Goal: Task Accomplishment & Management: Manage account settings

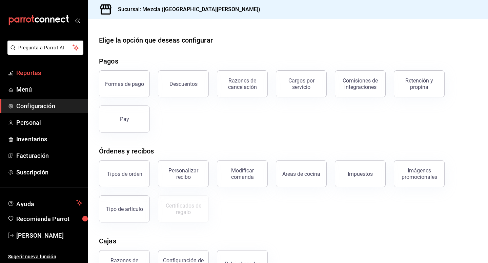
click at [70, 77] on span "Reportes" at bounding box center [49, 72] width 66 height 9
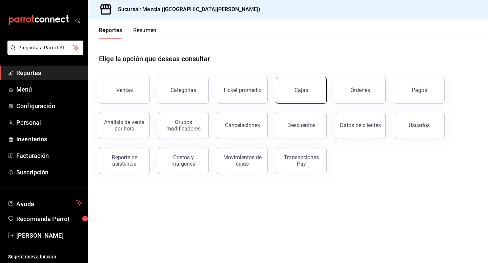
click at [306, 87] on div "Cajas" at bounding box center [301, 90] width 14 height 8
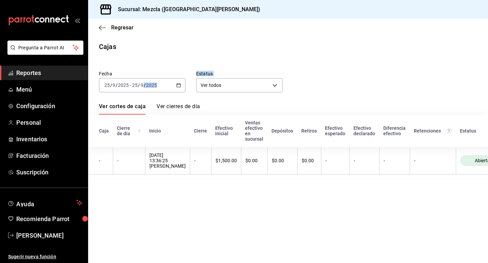
click at [154, 92] on div "Fecha [DATE] [DATE] - [DATE] [DATE] Estatus Ver todos ALL Ver cortes de caja Ve…" at bounding box center [288, 120] width 378 height 115
click at [184, 86] on div "[DATE] [DATE] - [DATE] [DATE]" at bounding box center [142, 85] width 86 height 14
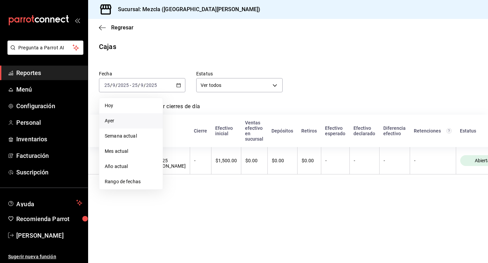
click at [139, 125] on li "Ayer" at bounding box center [130, 120] width 63 height 15
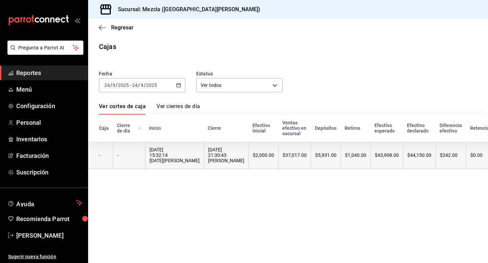
click at [278, 166] on th "$37,017.00" at bounding box center [294, 155] width 33 height 27
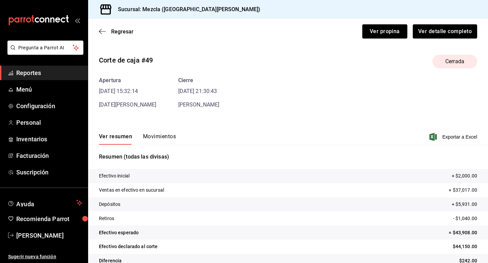
click at [154, 145] on button "Movimientos" at bounding box center [159, 139] width 33 height 12
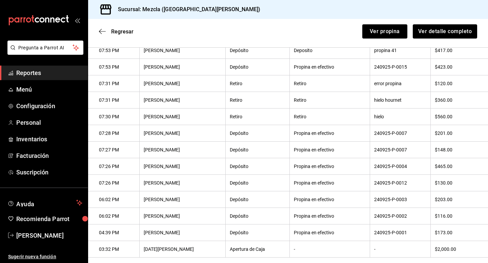
scroll to position [396, 0]
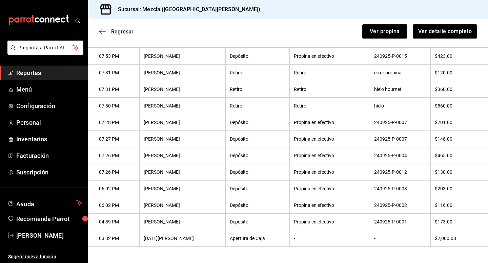
drag, startPoint x: 96, startPoint y: 167, endPoint x: 487, endPoint y: 244, distance: 398.4
click at [487, 244] on div "Regresar Ver propina Ver detalle completo Corte de caja #49 Cerrada Apertura [D…" at bounding box center [287, 141] width 399 height 244
copy thead "Hora Empleado Acción Razón de movimiento Nota Monto"
click at [180, 33] on div "Regresar Ver propina Ver detalle completo" at bounding box center [287, 31] width 399 height 25
click at [72, 112] on link "Configuración" at bounding box center [44, 106] width 88 height 15
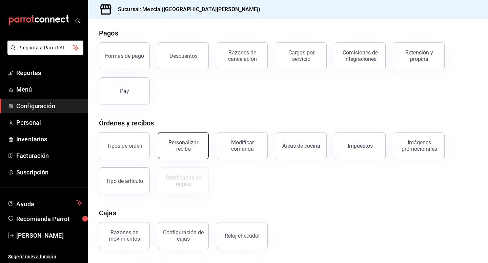
scroll to position [14, 0]
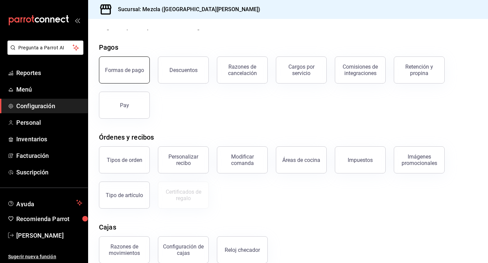
click at [134, 80] on button "Formas de pago" at bounding box center [124, 70] width 51 height 27
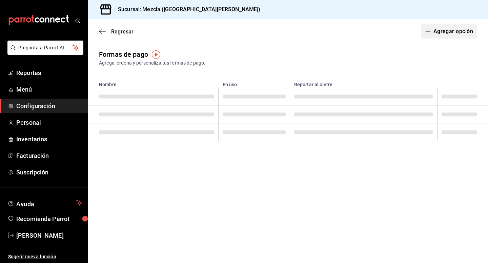
click at [446, 36] on button "Agregar opción" at bounding box center [449, 31] width 56 height 14
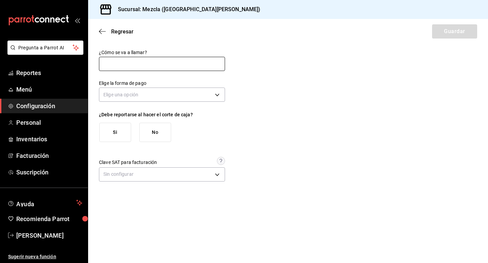
click at [158, 67] on input "text" at bounding box center [162, 64] width 126 height 14
type input "Dolar"
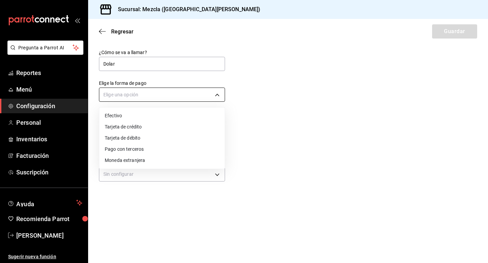
click at [147, 92] on body "Pregunta a Parrot AI Reportes Menú Configuración Personal Inventarios Facturaci…" at bounding box center [244, 131] width 488 height 263
click at [139, 113] on li "Efectivo" at bounding box center [161, 115] width 125 height 11
type input "CASH"
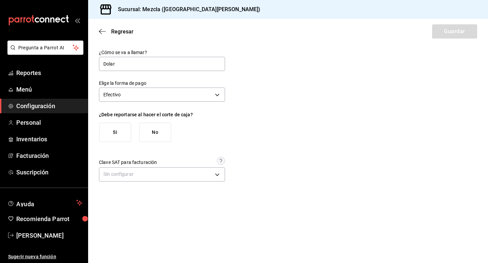
click at [120, 166] on div "Clave SAT para facturación Sin configurar" at bounding box center [162, 170] width 126 height 27
click at [122, 170] on body "Pregunta a Parrot AI Reportes Menú Configuración Personal Inventarios Facturaci…" at bounding box center [244, 131] width 488 height 263
click at [132, 173] on div at bounding box center [244, 131] width 488 height 263
click at [151, 171] on body "Pregunta a Parrot AI Reportes Menú Configuración Personal Inventarios Facturaci…" at bounding box center [244, 131] width 488 height 263
click at [220, 130] on div at bounding box center [244, 131] width 488 height 263
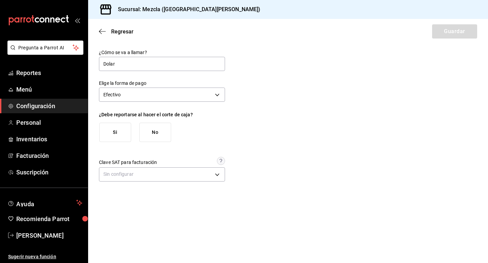
click at [124, 133] on button "Si" at bounding box center [115, 132] width 32 height 19
click at [458, 27] on button "Guardar" at bounding box center [454, 31] width 45 height 14
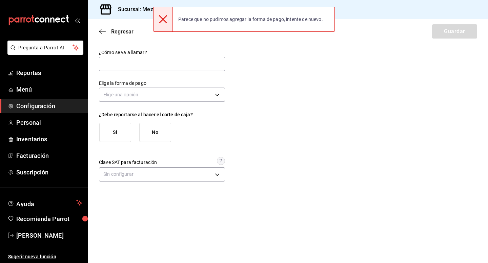
click at [266, 116] on div "¿Cómo se va a llamar? Elige la forma de pago Elige una opción ¿Debe reportarse …" at bounding box center [288, 116] width 378 height 134
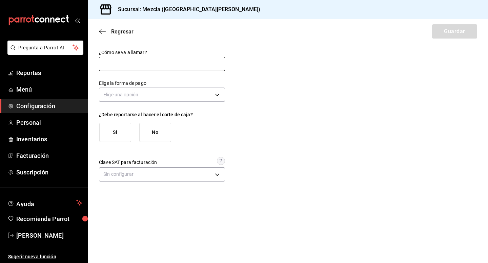
click at [103, 61] on input "text" at bounding box center [162, 64] width 126 height 14
click at [103, 29] on icon "button" at bounding box center [102, 31] width 7 height 6
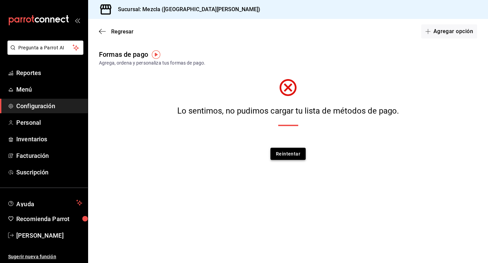
click at [293, 154] on button "Reintentar" at bounding box center [287, 154] width 35 height 13
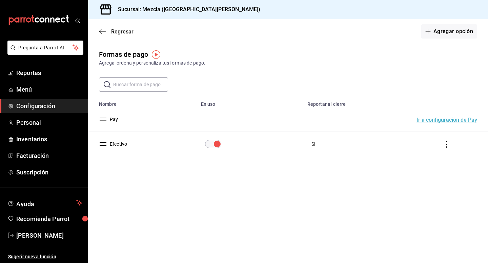
click at [451, 142] on td "paymentsTable" at bounding box center [448, 144] width 80 height 25
click at [448, 142] on icon "actions" at bounding box center [446, 144] width 7 height 7
click at [429, 139] on li "Duplicar" at bounding box center [421, 135] width 57 height 19
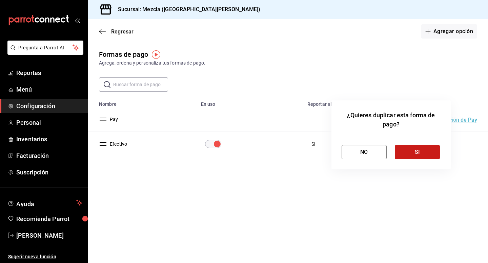
click at [407, 151] on button "SI" at bounding box center [416, 152] width 45 height 14
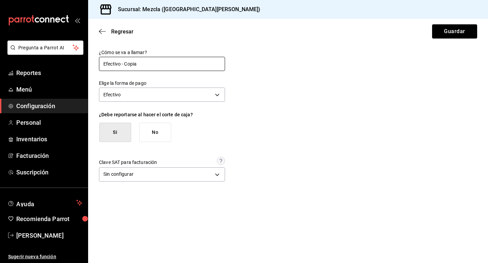
click at [150, 65] on input "Efectivo - Copia" at bounding box center [162, 64] width 126 height 14
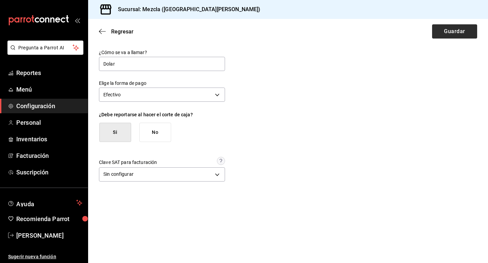
type input "Dolar"
click at [436, 35] on button "Guardar" at bounding box center [454, 31] width 45 height 14
click at [109, 182] on div "Sin configurar [object Object]" at bounding box center [162, 175] width 126 height 15
click at [113, 176] on body "Pregunta a Parrot AI Reportes Menú Configuración Personal Inventarios Facturaci…" at bounding box center [244, 131] width 488 height 263
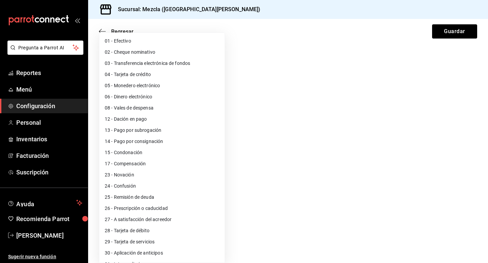
scroll to position [21, 0]
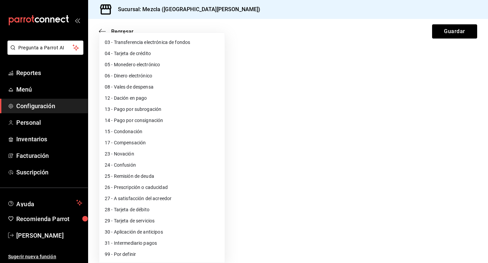
click at [149, 250] on li "99 - Por definir" at bounding box center [161, 254] width 125 height 11
type input "99"
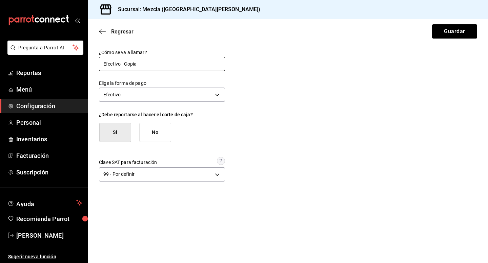
click at [116, 65] on input "Efectivo - Copia" at bounding box center [162, 64] width 126 height 14
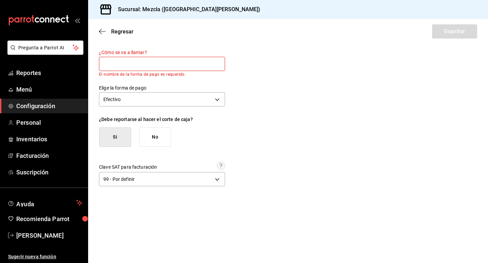
click at [111, 63] on input "text" at bounding box center [162, 64] width 126 height 14
type input "Dolar"
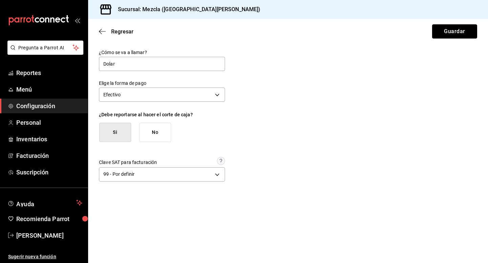
click at [446, 37] on button "Guardar" at bounding box center [454, 31] width 45 height 14
click at [148, 131] on button "No" at bounding box center [155, 132] width 32 height 19
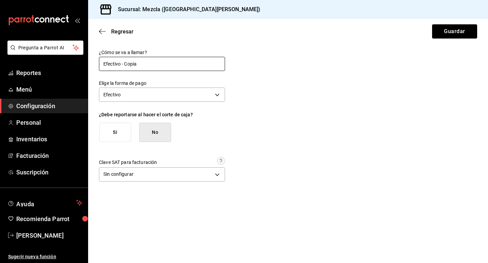
click at [148, 63] on input "Efectivo - Copia" at bounding box center [162, 64] width 126 height 14
type input "Dolar"
click at [462, 25] on button "Guardar" at bounding box center [454, 31] width 45 height 14
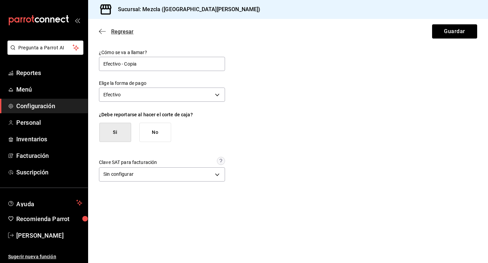
click at [105, 29] on icon "button" at bounding box center [102, 31] width 7 height 6
